Goal: Transaction & Acquisition: Obtain resource

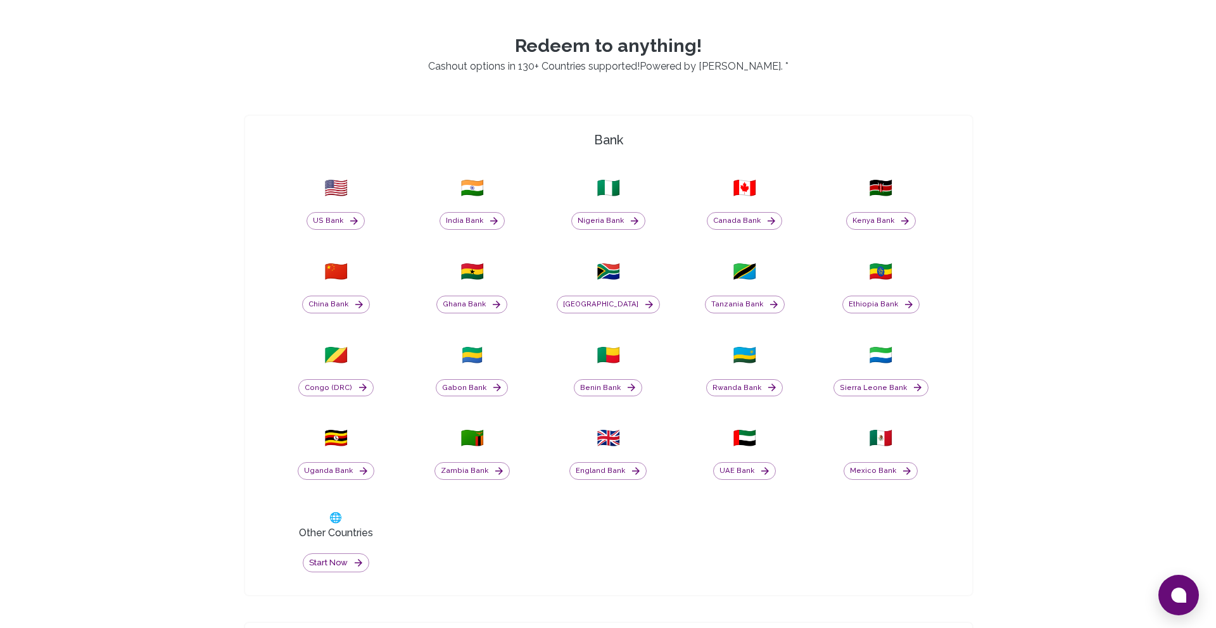
scroll to position [472, 0]
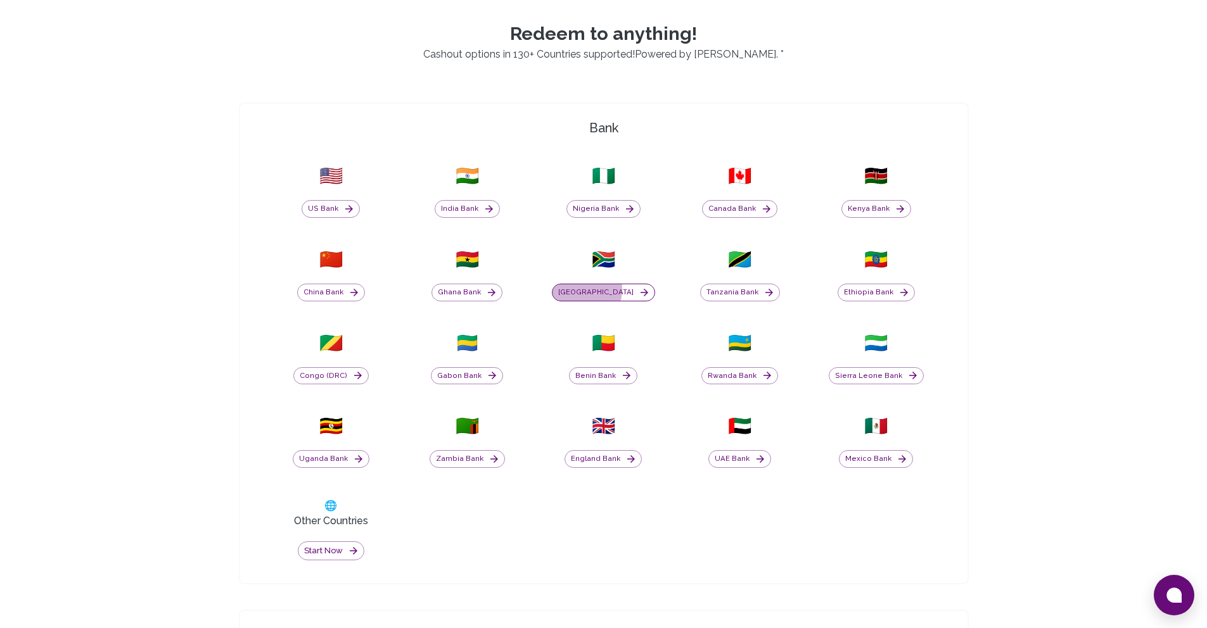
click at [595, 289] on button "[GEOGRAPHIC_DATA]" at bounding box center [603, 293] width 103 height 18
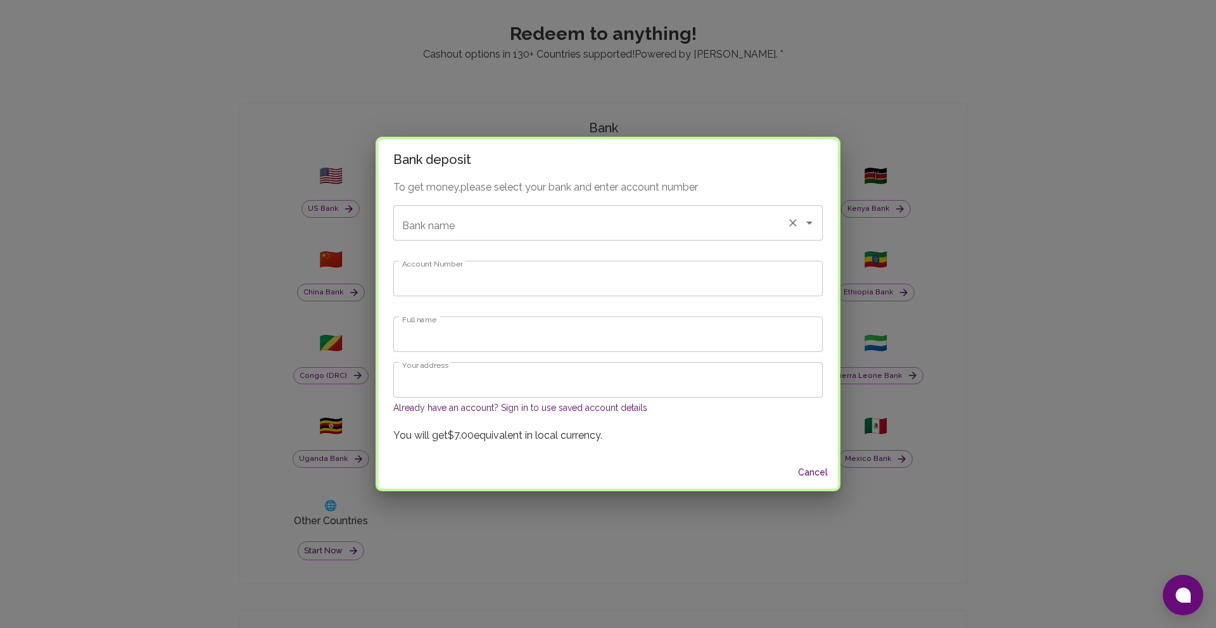
click at [518, 215] on input "Bank name" at bounding box center [590, 223] width 383 height 24
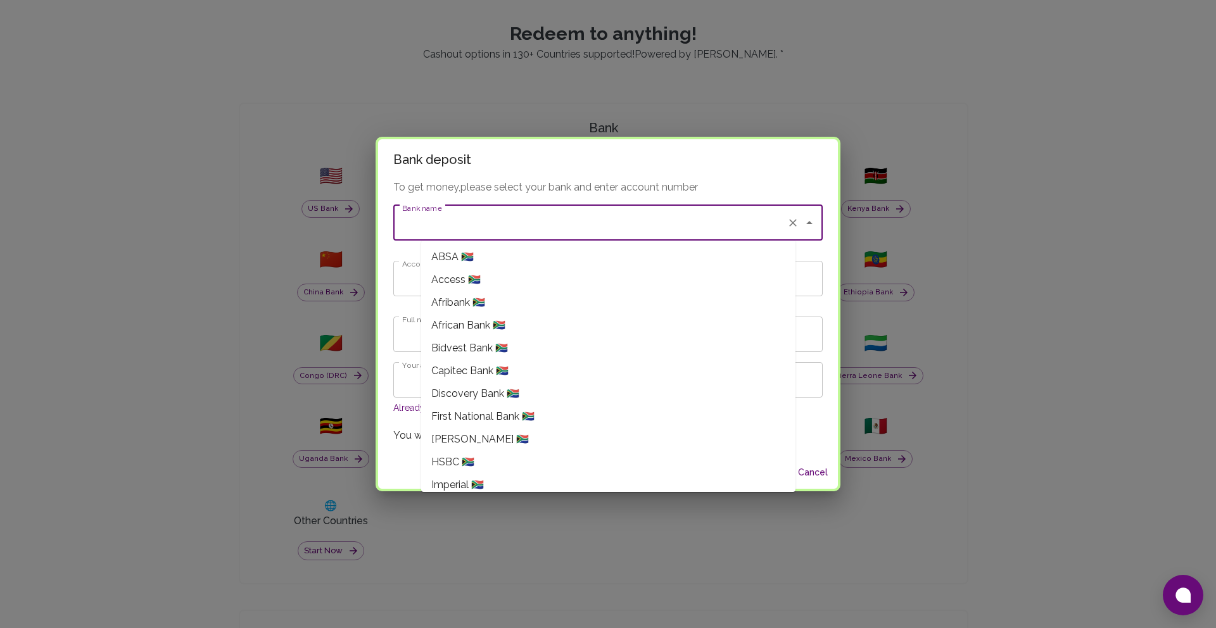
click at [477, 379] on li "Capitec Bank 🇿🇦" at bounding box center [608, 371] width 374 height 23
type input "Capitec Bank"
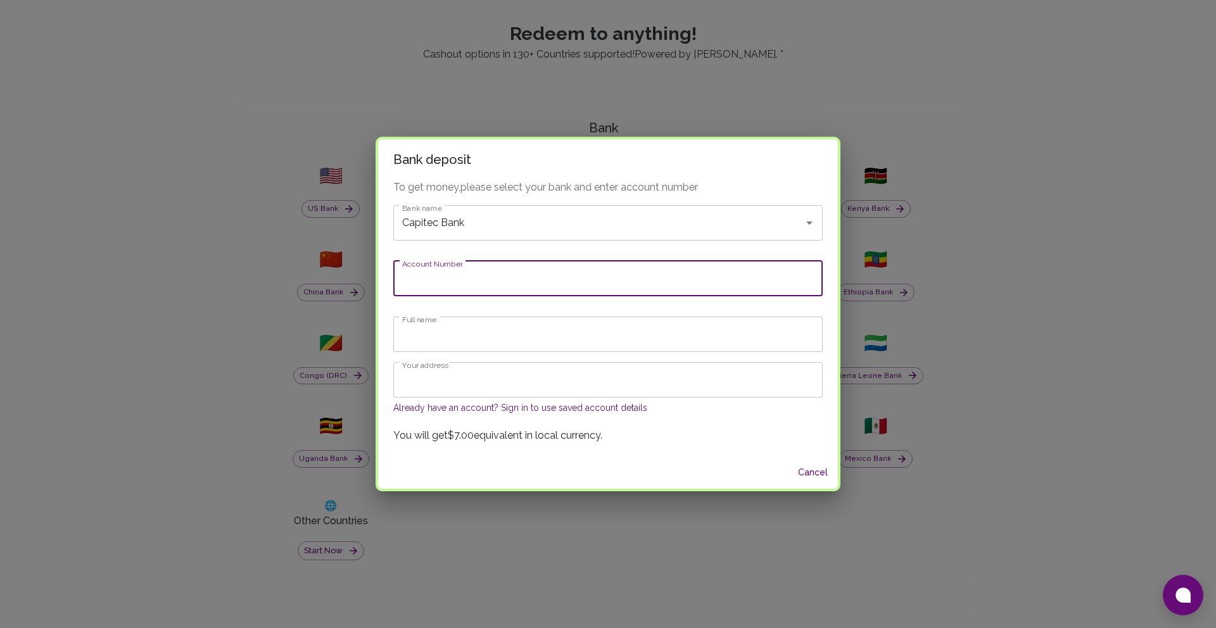
click at [483, 287] on input "Account Number" at bounding box center [607, 278] width 429 height 35
type input "1536690331"
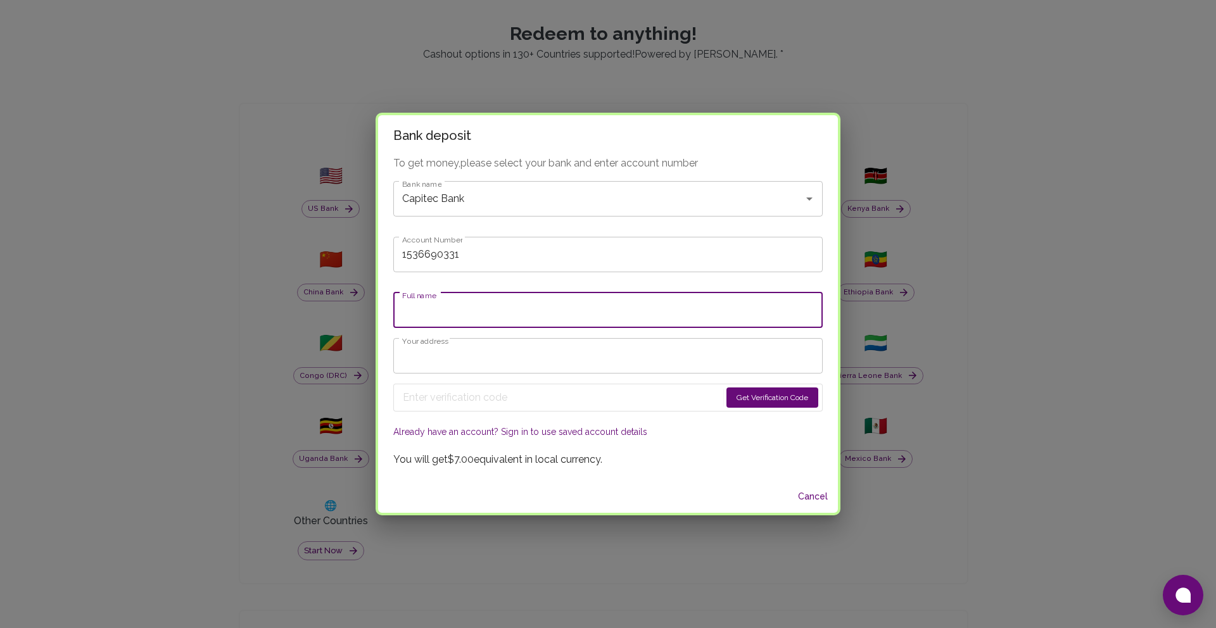
click at [471, 312] on input "Full name" at bounding box center [607, 310] width 429 height 35
type input "[PERSON_NAME]"
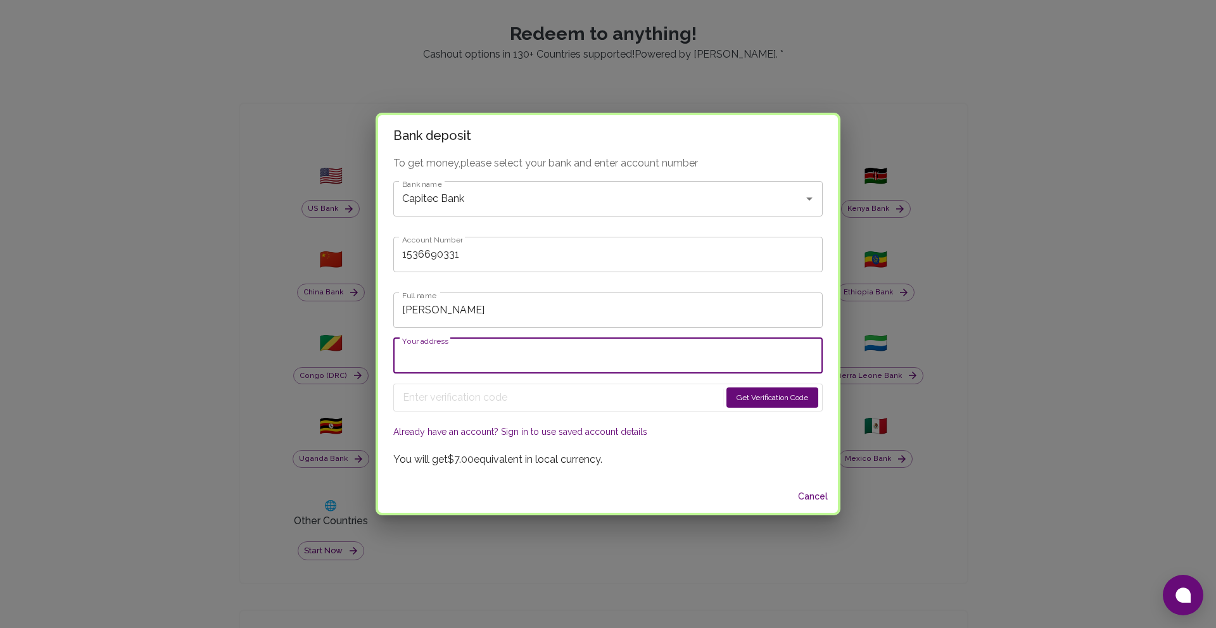
click at [492, 359] on input "Your address" at bounding box center [607, 355] width 429 height 35
click at [496, 331] on div "To get money, please select your bank and enter account number Bank name Capite…" at bounding box center [608, 318] width 460 height 324
click at [500, 355] on input "Your address" at bounding box center [607, 355] width 429 height 35
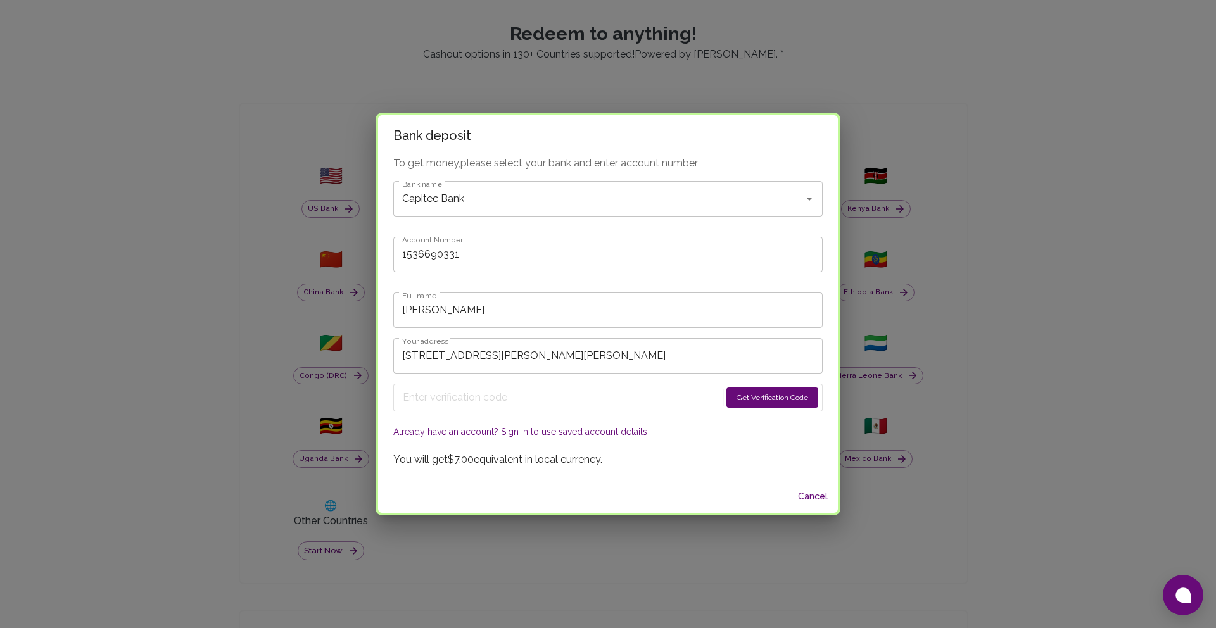
click at [727, 400] on button "Get Verification Code" at bounding box center [773, 398] width 92 height 20
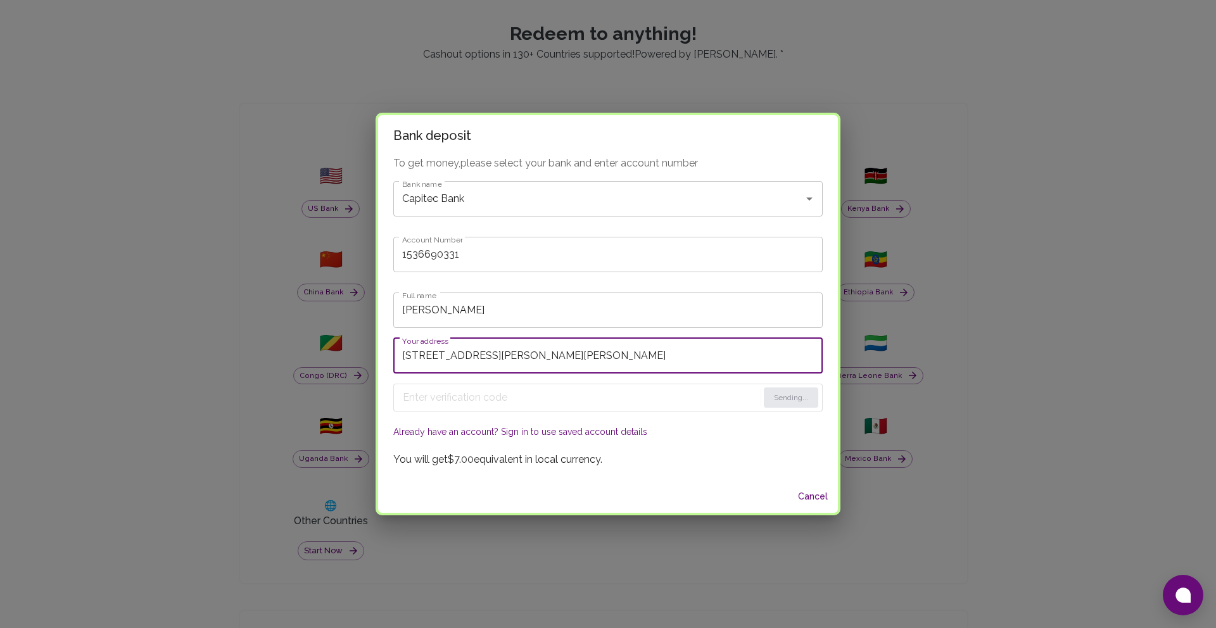
drag, startPoint x: 657, startPoint y: 364, endPoint x: 428, endPoint y: 350, distance: 229.7
click at [427, 350] on input "[STREET_ADDRESS][PERSON_NAME][PERSON_NAME]" at bounding box center [607, 355] width 429 height 35
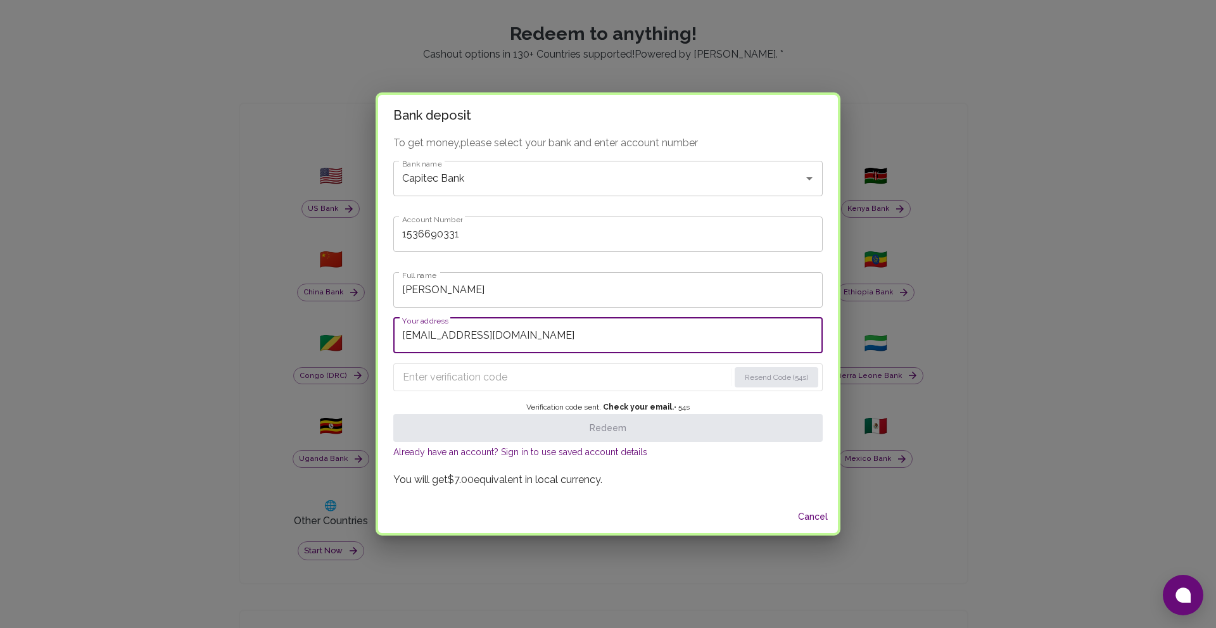
type input "[EMAIL_ADDRESS][DOMAIN_NAME]"
click at [483, 376] on input "Enter verification code" at bounding box center [566, 377] width 326 height 20
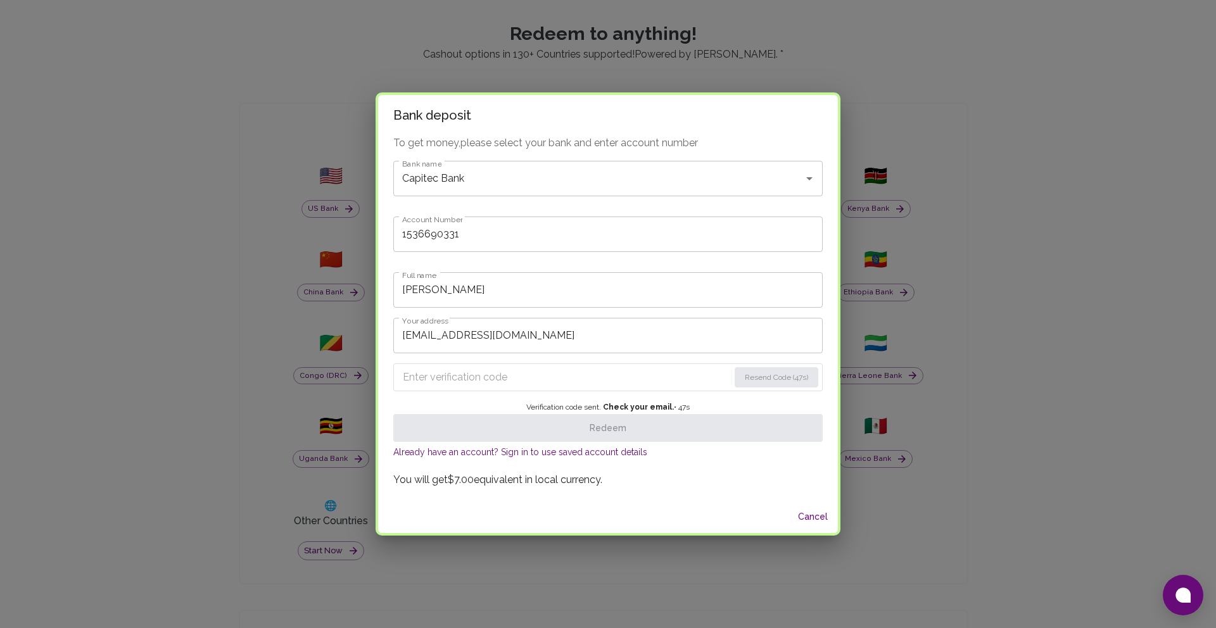
paste input "8060"
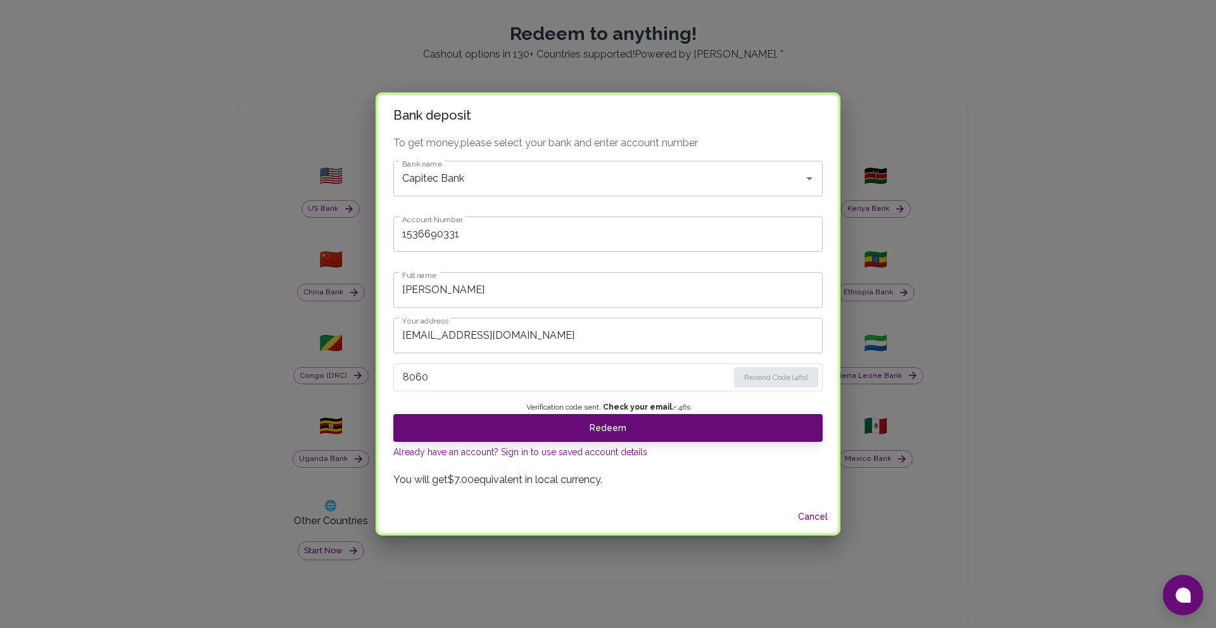
type input "8060"
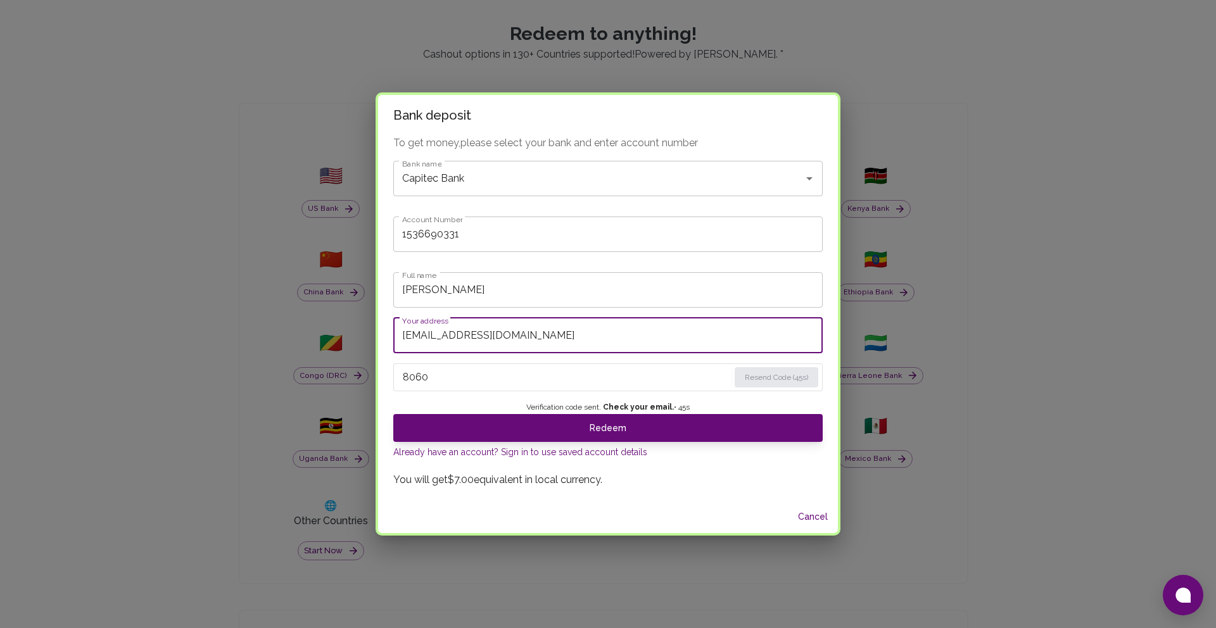
drag, startPoint x: 569, startPoint y: 334, endPoint x: 303, endPoint y: 332, distance: 266.0
click at [303, 332] on div "Bank deposit To get money, please select your bank and enter account number Ban…" at bounding box center [608, 314] width 1216 height 628
click at [454, 338] on input "Your address" at bounding box center [607, 335] width 429 height 35
type input "[STREET_ADDRESS][PERSON_NAME][PERSON_NAME]"
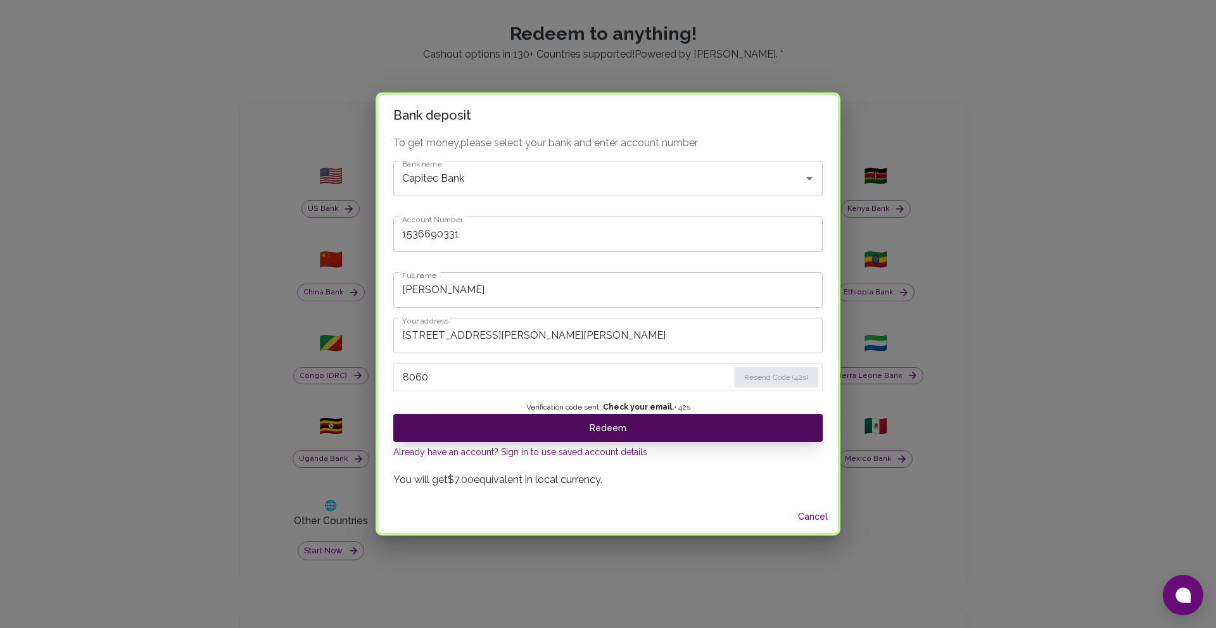
click at [569, 429] on button "Redeem" at bounding box center [607, 428] width 429 height 28
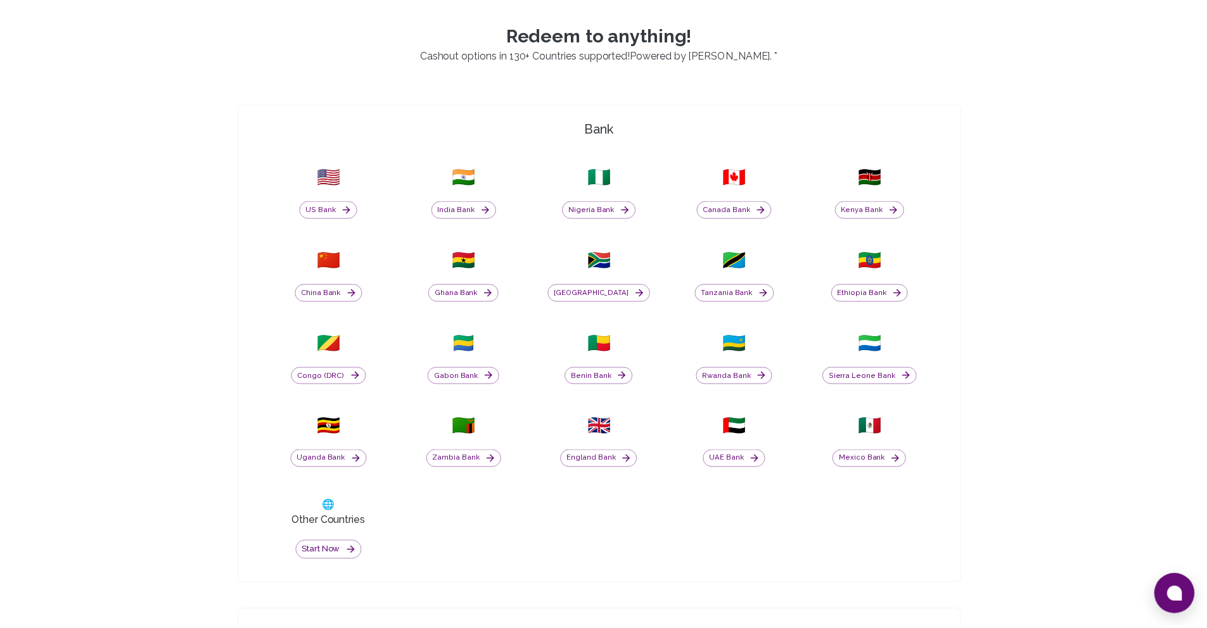
scroll to position [0, 0]
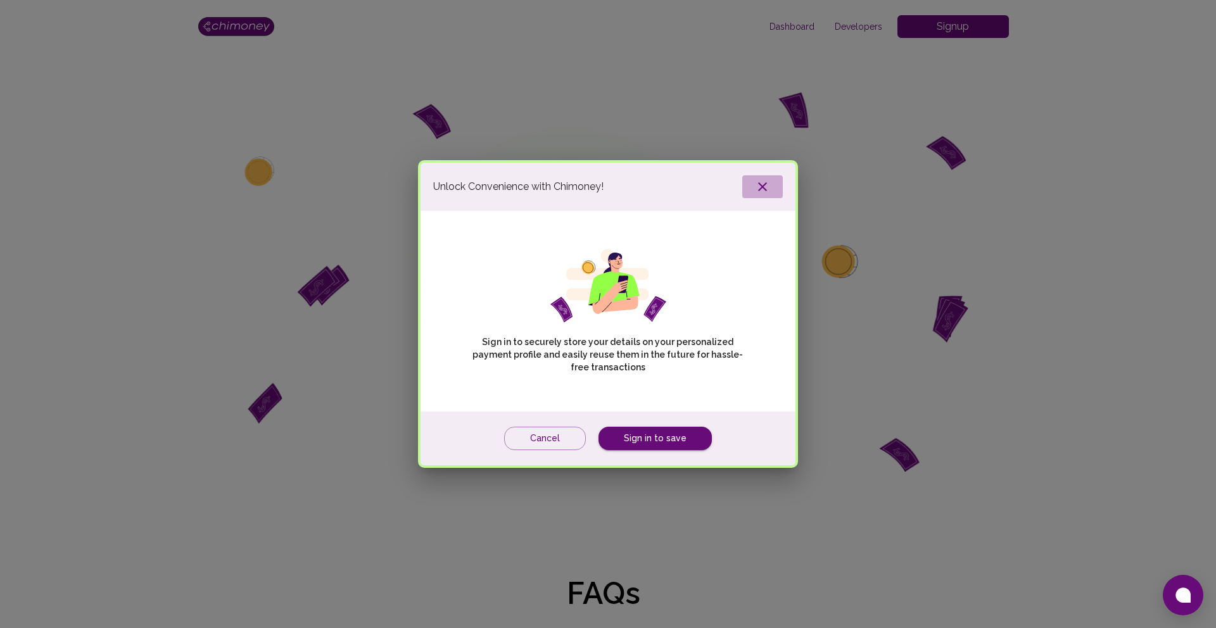
click at [763, 184] on icon "button" at bounding box center [762, 186] width 15 height 15
